Goal: Information Seeking & Learning: Learn about a topic

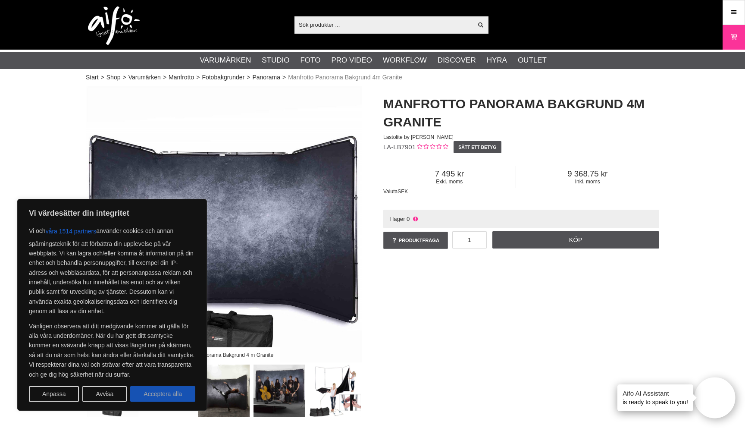
click at [174, 395] on button "Acceptera alla" at bounding box center [162, 394] width 65 height 16
checkbox input "true"
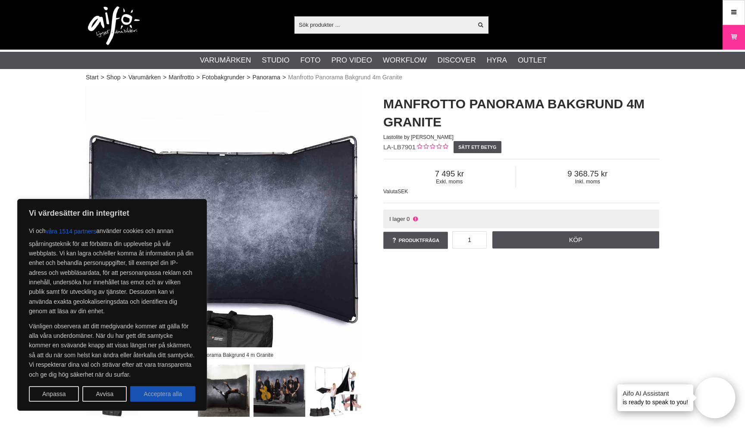
checkbox input "true"
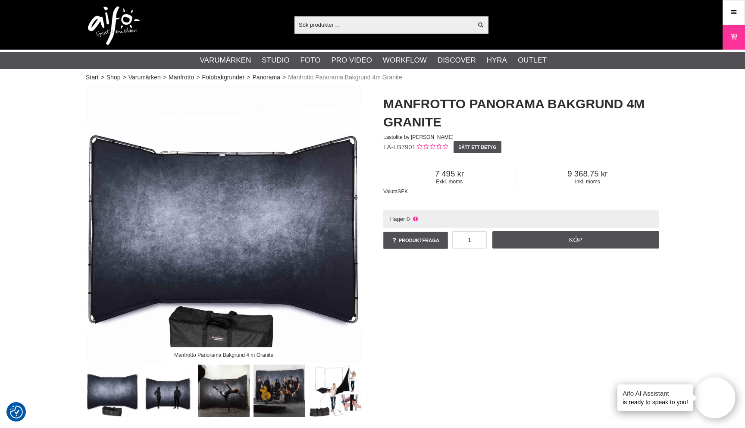
click at [291, 390] on img at bounding box center [280, 390] width 52 height 52
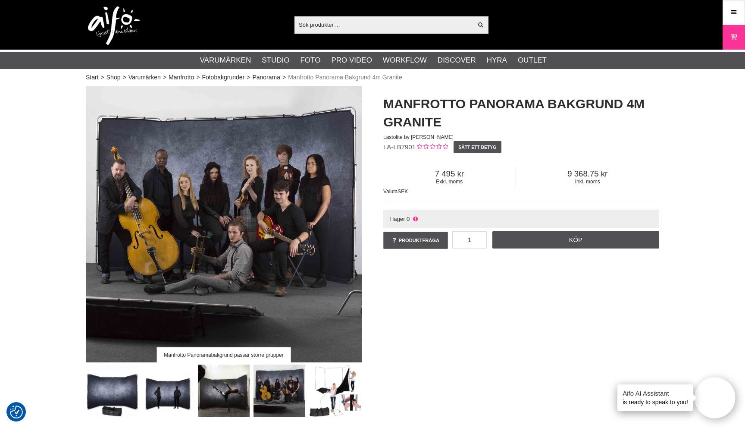
click at [171, 390] on img at bounding box center [168, 390] width 52 height 52
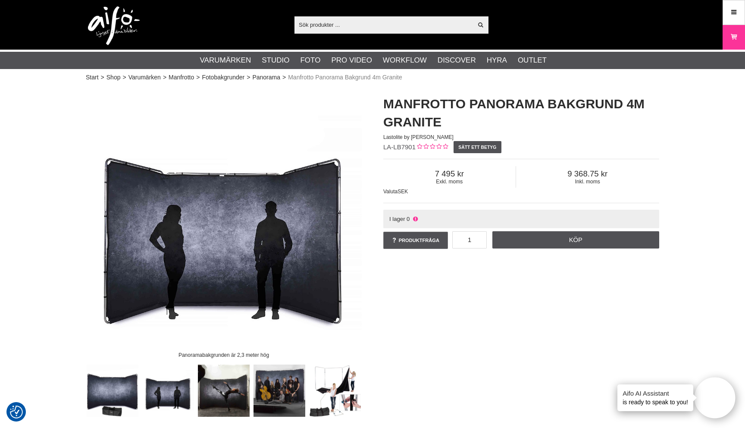
click at [220, 395] on img at bounding box center [224, 390] width 52 height 52
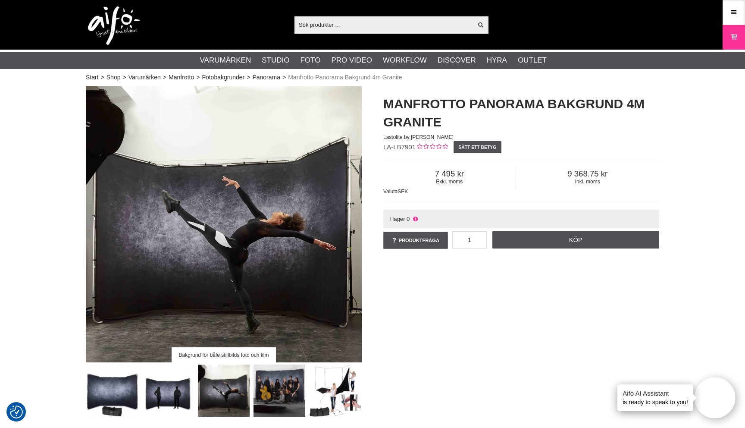
click at [279, 385] on img at bounding box center [280, 390] width 52 height 52
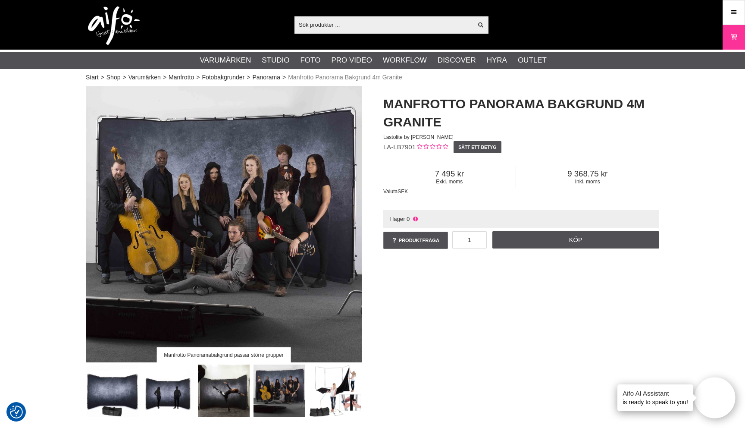
click at [332, 380] on img at bounding box center [335, 390] width 52 height 52
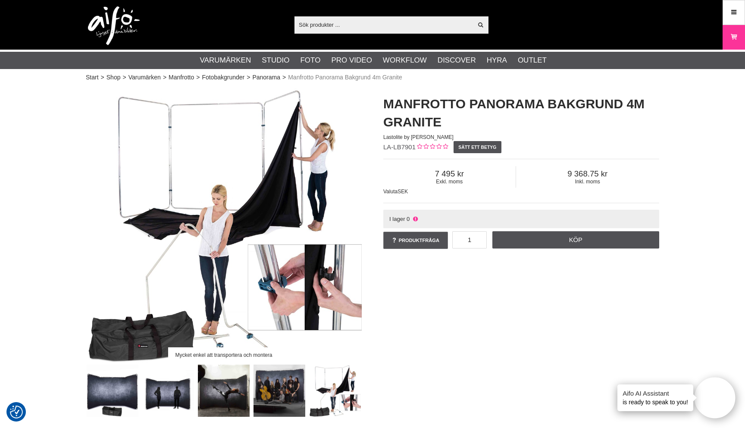
click at [276, 379] on img at bounding box center [280, 390] width 52 height 52
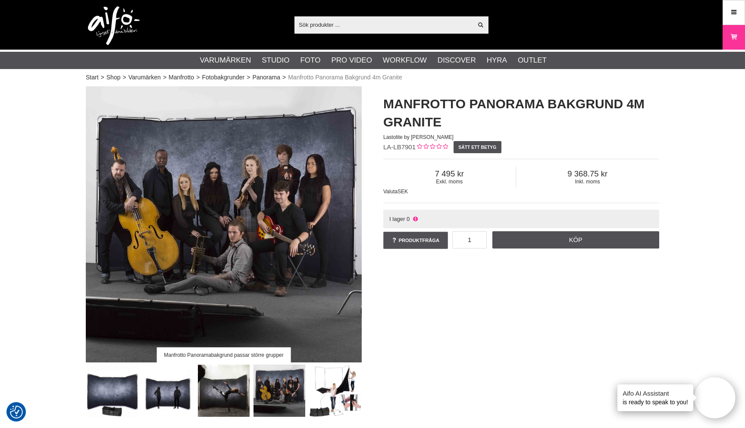
click at [238, 385] on img at bounding box center [224, 390] width 52 height 52
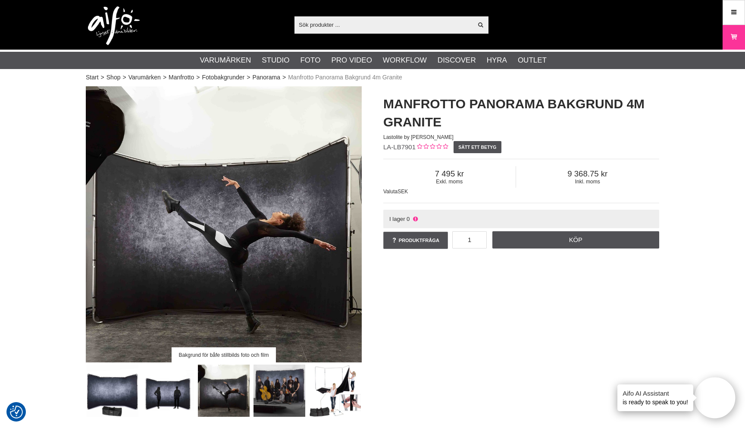
click at [187, 388] on img at bounding box center [168, 390] width 52 height 52
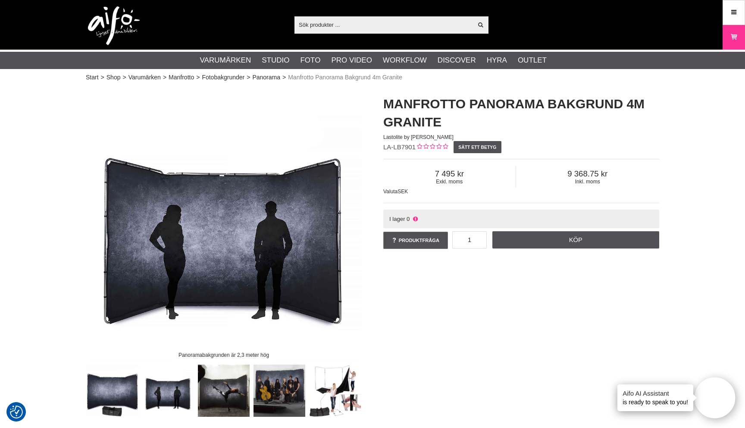
click at [103, 386] on img at bounding box center [113, 390] width 52 height 52
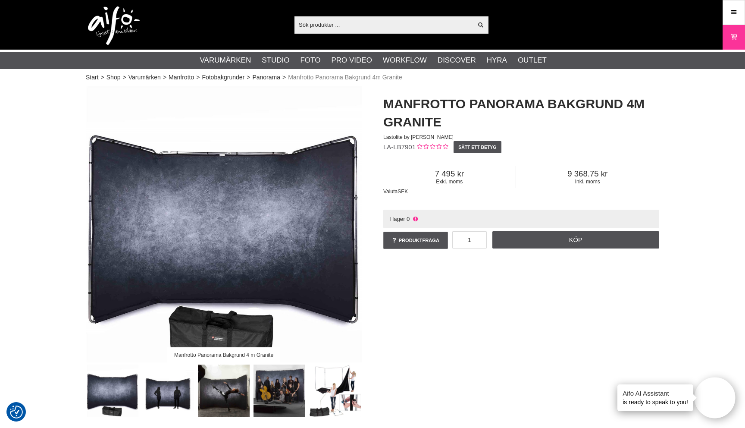
click at [151, 387] on img at bounding box center [168, 390] width 52 height 52
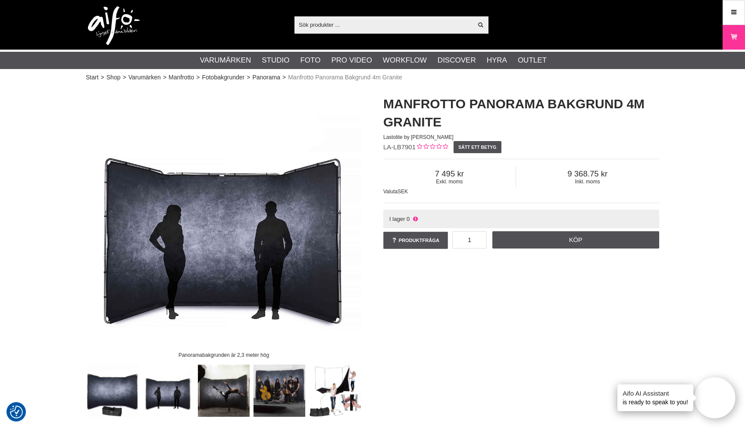
click at [224, 386] on img at bounding box center [224, 390] width 52 height 52
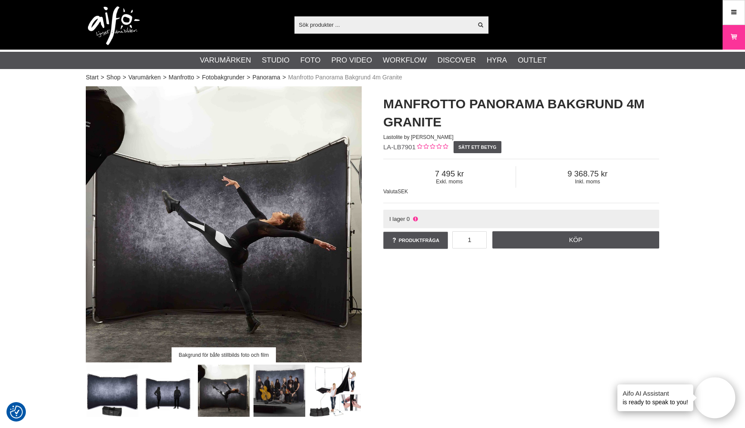
click at [284, 385] on img at bounding box center [280, 390] width 52 height 52
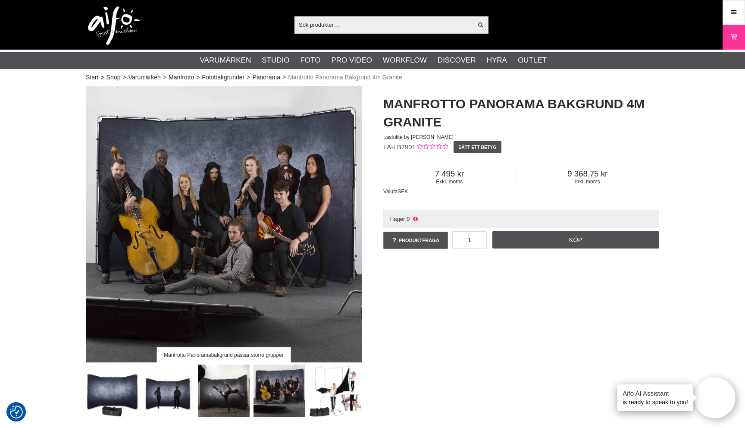
click at [229, 401] on img at bounding box center [224, 390] width 52 height 52
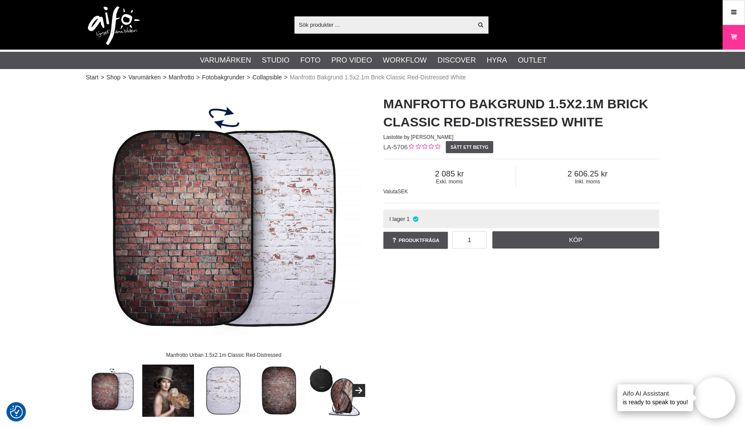
click at [300, 214] on img at bounding box center [224, 224] width 276 height 276
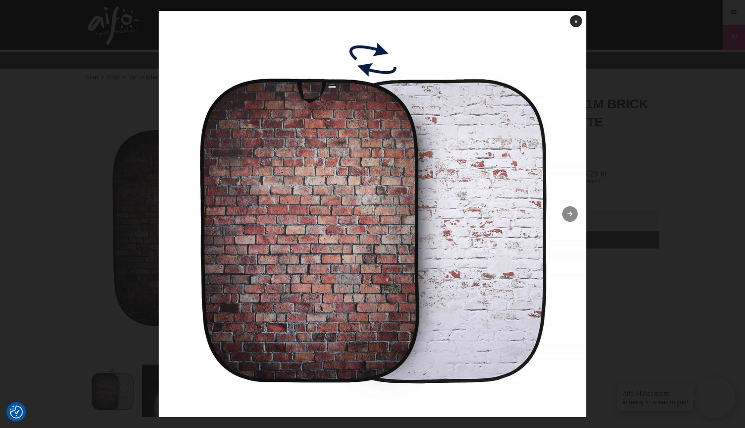
click at [573, 215] on link at bounding box center [570, 214] width 16 height 16
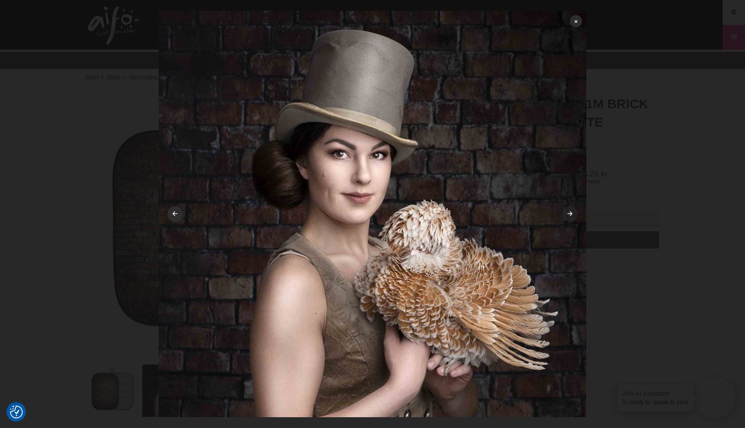
click at [571, 214] on icon at bounding box center [570, 214] width 7 height 6
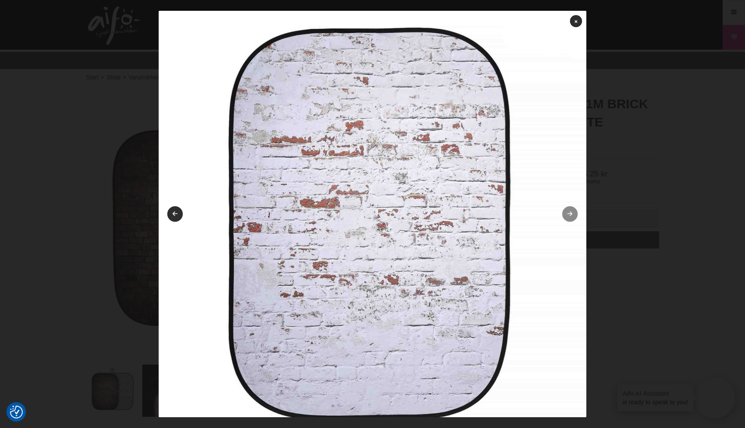
click at [567, 214] on icon at bounding box center [570, 214] width 7 height 6
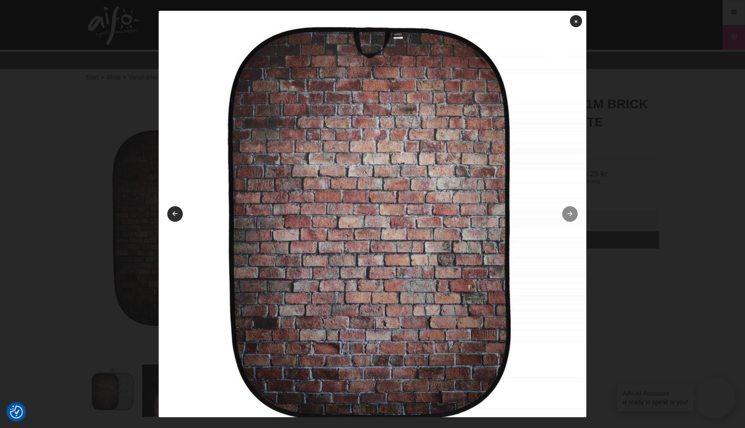
click at [567, 214] on icon at bounding box center [570, 214] width 7 height 6
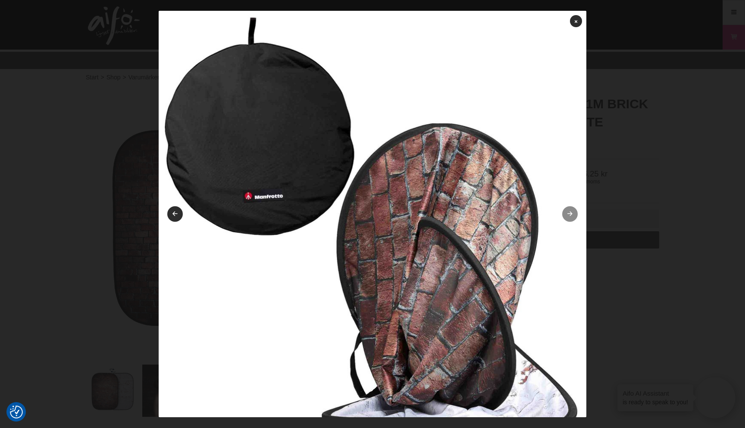
click at [567, 214] on icon at bounding box center [570, 214] width 7 height 6
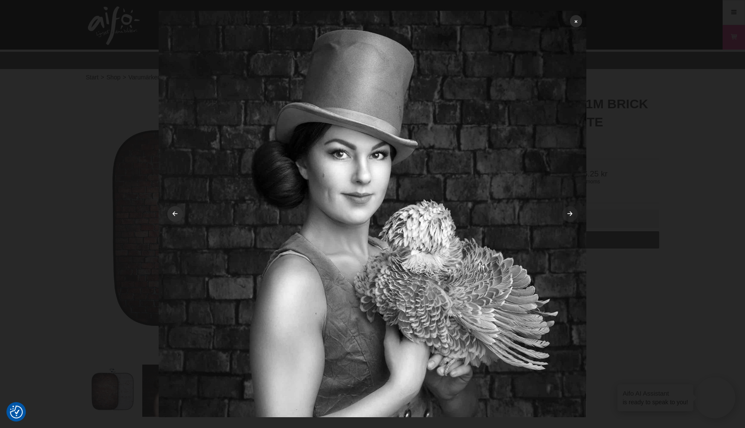
click at [567, 214] on icon at bounding box center [570, 214] width 7 height 6
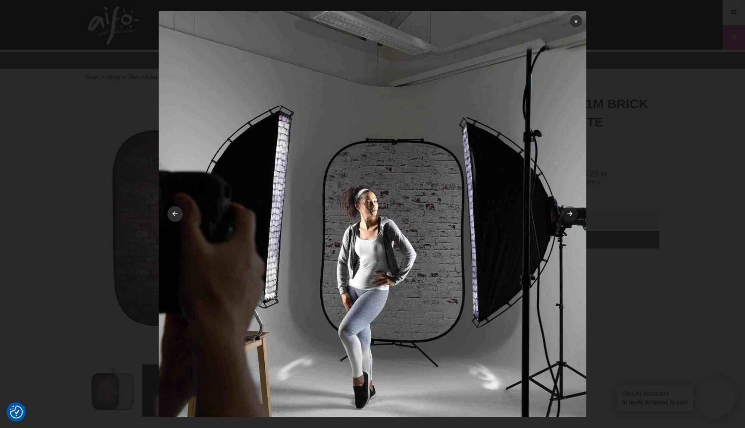
click at [567, 214] on icon at bounding box center [570, 214] width 7 height 6
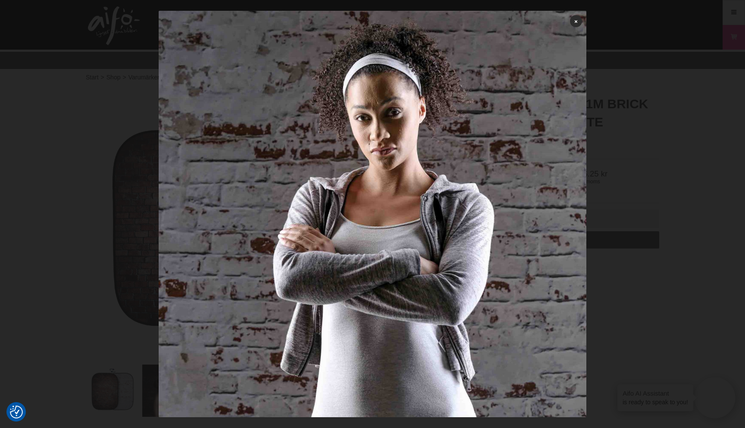
click at [621, 298] on div at bounding box center [372, 214] width 745 height 428
